Goal: Find contact information: Find contact information

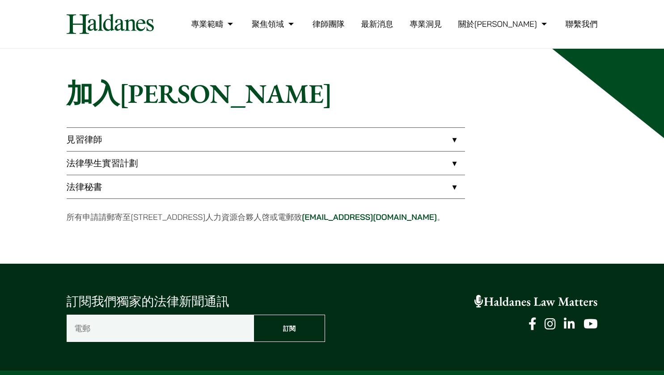
scroll to position [20, 0]
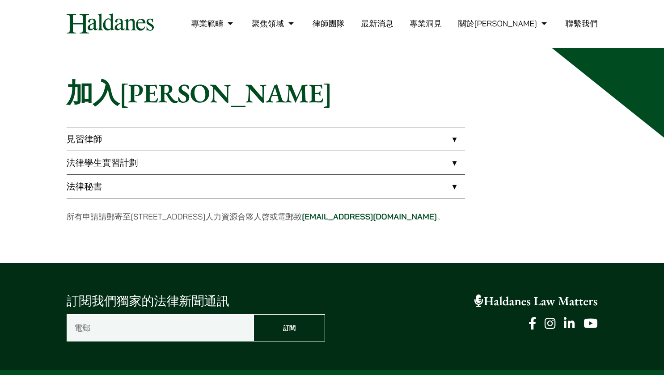
click at [588, 108] on h1 "加入[PERSON_NAME]" at bounding box center [332, 93] width 531 height 32
click at [108, 163] on link "法律學生實習計劃" at bounding box center [266, 162] width 398 height 23
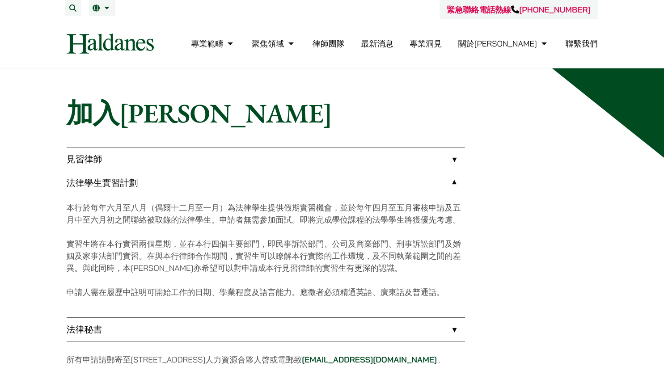
scroll to position [86, 0]
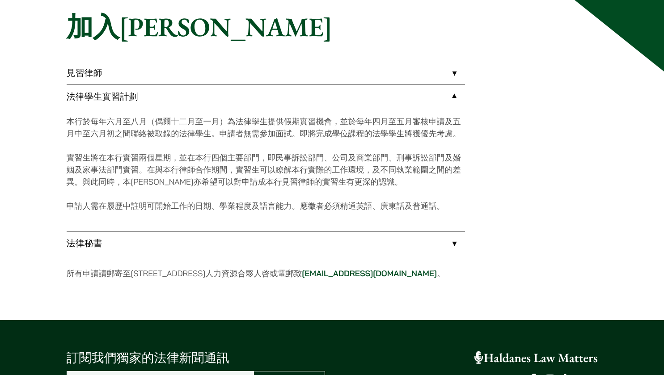
click at [279, 155] on p "實習生將在本行實習兩個星期，並在本行四個主要部門，即民事訴訟部門、公司及商業部門、刑事訴訟部門及婚姻及家事法部門實習。在與本行律師合作期間，實習生可以瞭解本行…" at bounding box center [266, 170] width 398 height 36
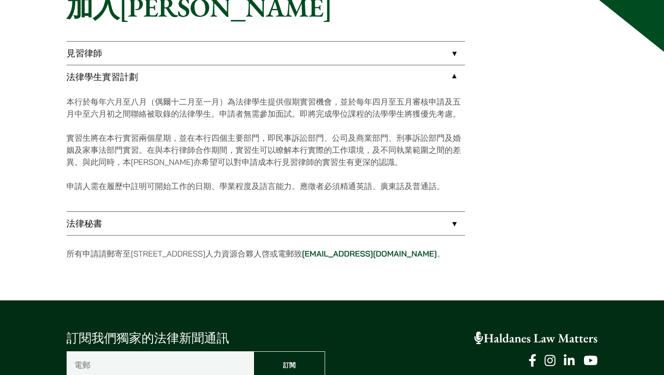
scroll to position [106, 0]
click at [393, 253] on link "[EMAIL_ADDRESS][DOMAIN_NAME]" at bounding box center [369, 253] width 135 height 10
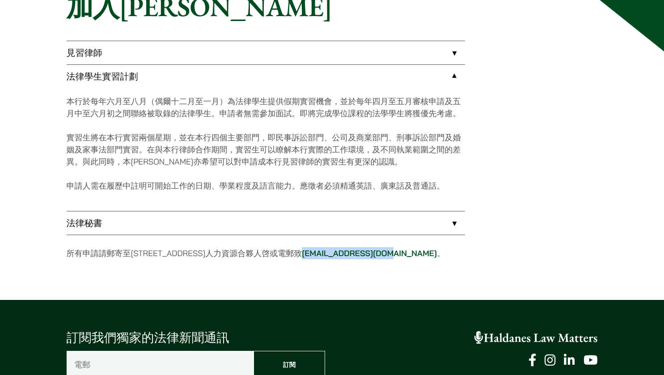
drag, startPoint x: 444, startPoint y: 254, endPoint x: 361, endPoint y: 257, distance: 82.8
click at [361, 257] on p "所有申請請郵寄至[STREET_ADDRESS]人力資源合夥人啓或電郵致 [EMAIL_ADDRESS][DOMAIN_NAME] 。" at bounding box center [266, 253] width 398 height 12
copy link "[EMAIL_ADDRESS][DOMAIN_NAME]"
click at [526, 40] on div "加入[PERSON_NAME] 見習律師 本行每年聘請二至四名見習律師。本行最少於入職前[DATE]進行招聘，並會於每年五月至六月對來年的入職者進行面試。參加…" at bounding box center [332, 131] width 563 height 281
